Goal: Find contact information

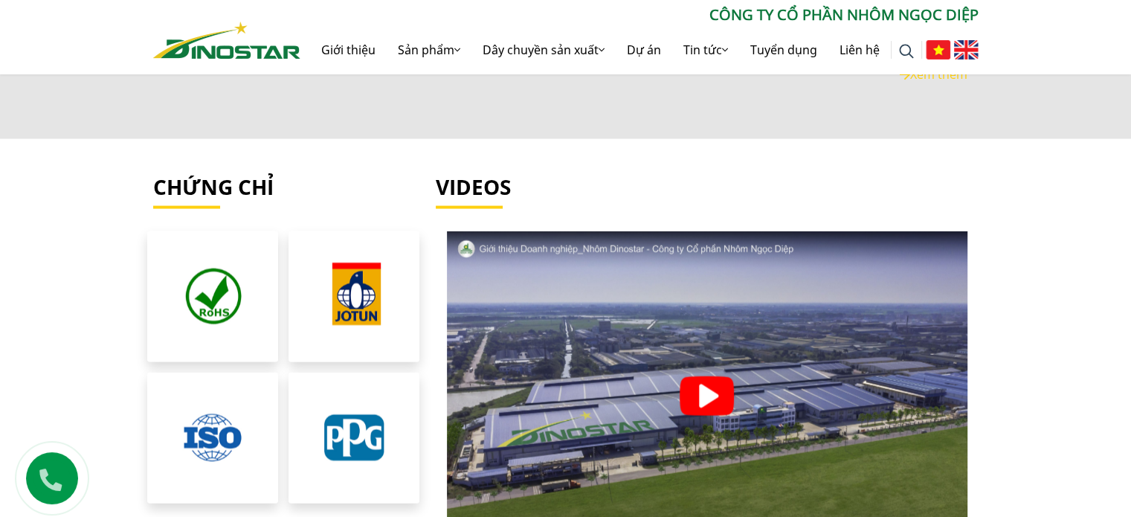
scroll to position [2974, 0]
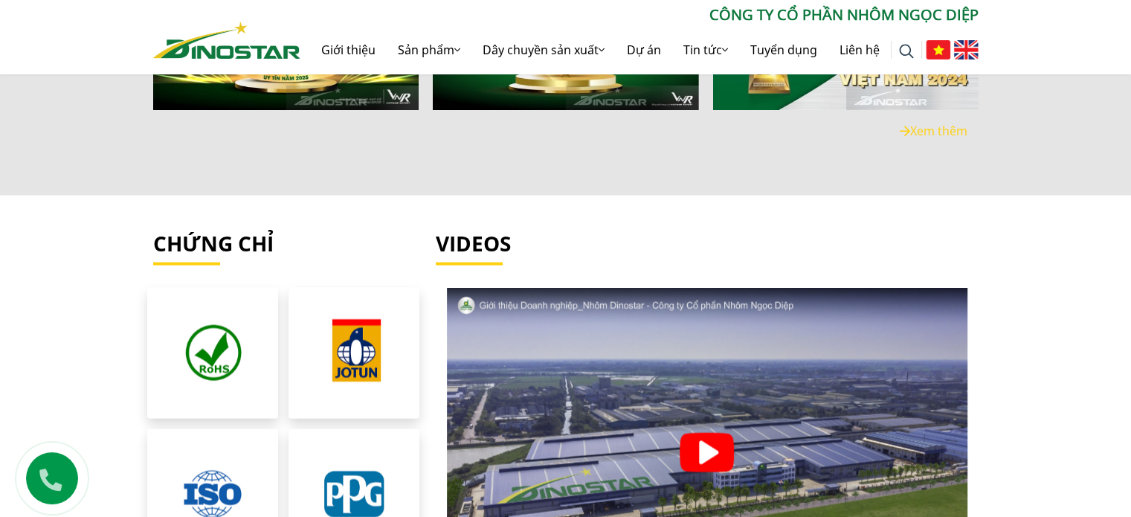
click at [1120, 1] on div "Tìm kiếm cho: ******** CÔNG TY CỔ PHẦN NHÔM NGỌC DIỆP Giới thiệu Sản phẩm Sản p…" at bounding box center [565, 37] width 1131 height 74
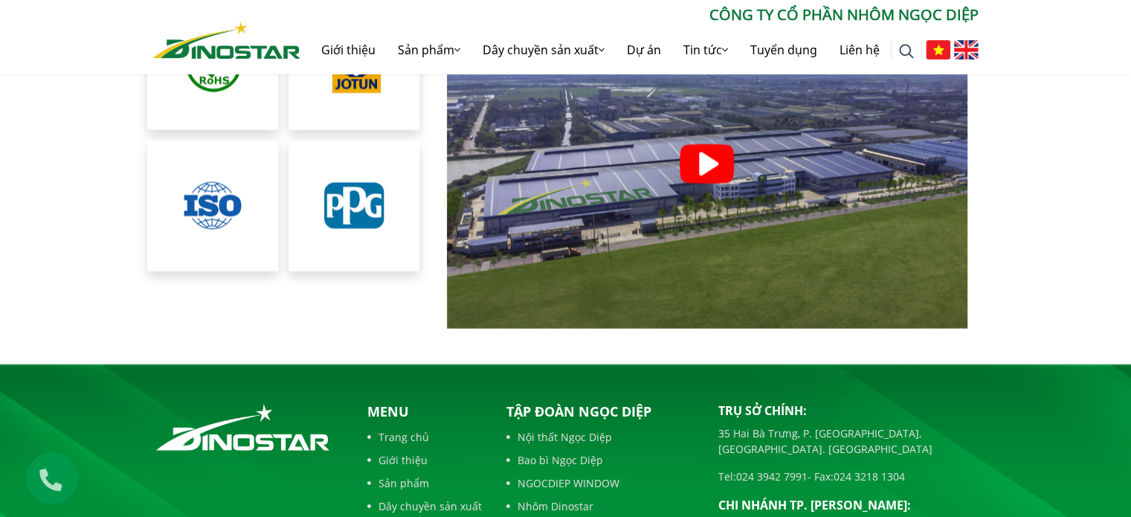
scroll to position [3271, 0]
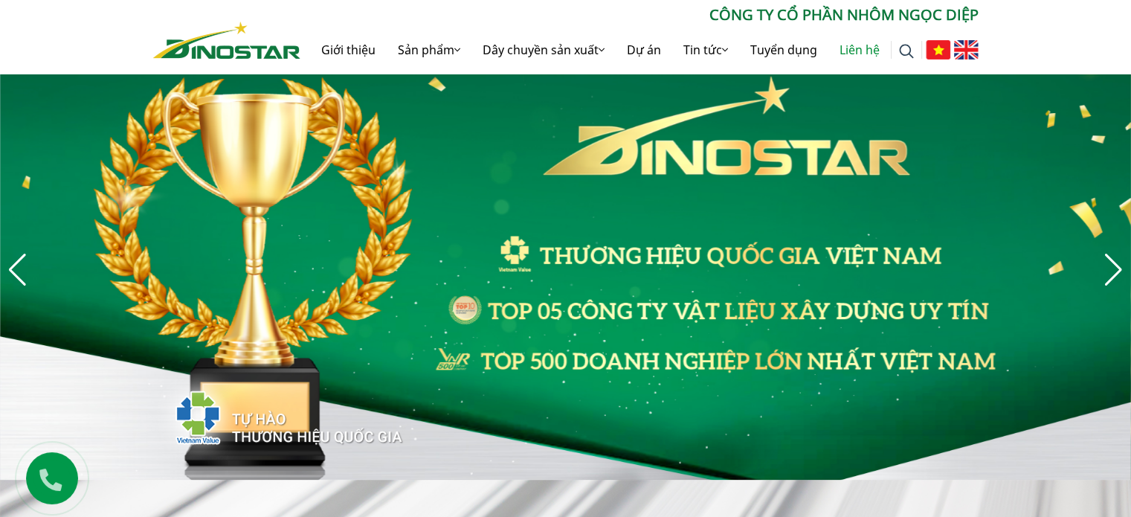
click at [850, 50] on link "Liên hệ" at bounding box center [859, 50] width 62 height 48
